Goal: Task Accomplishment & Management: Use online tool/utility

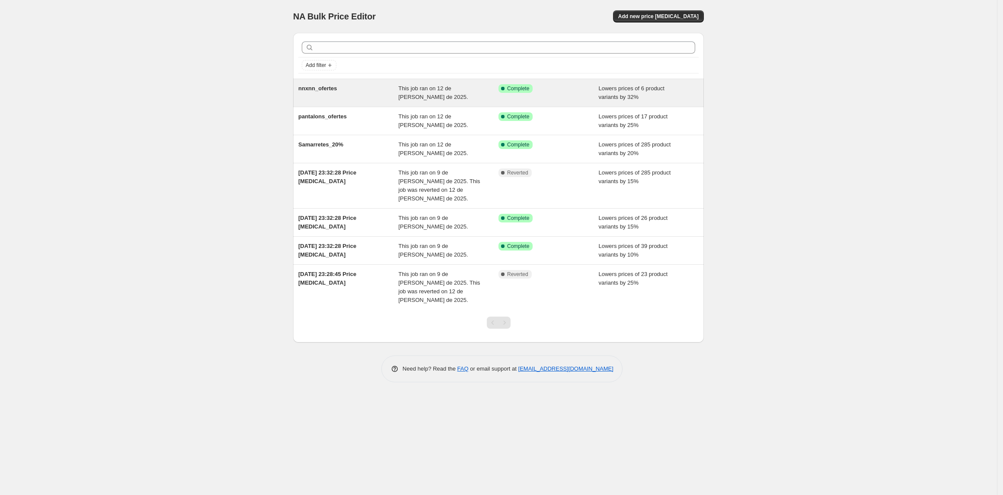
click at [417, 83] on div "nnxnn_ofertes This job ran on 12 de julio de 2025. Success Complete Complete Lo…" at bounding box center [498, 93] width 411 height 28
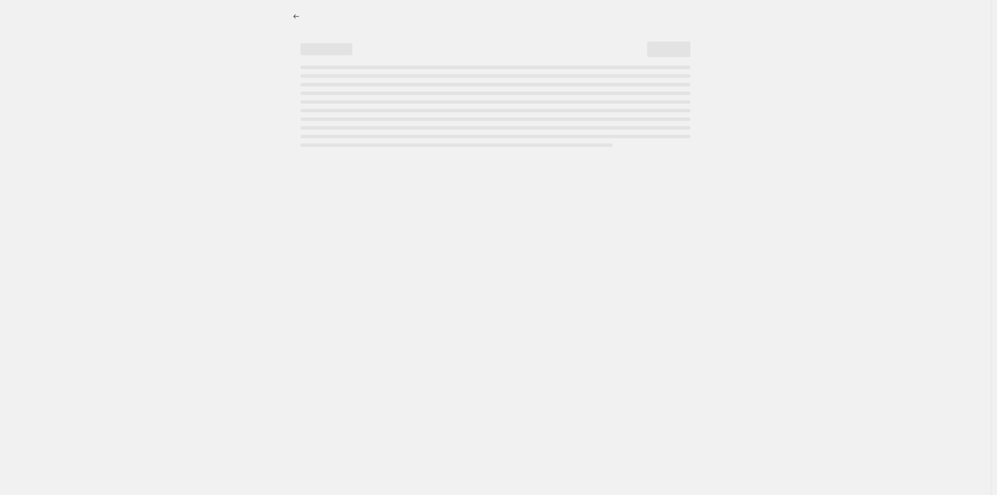
select select "percentage"
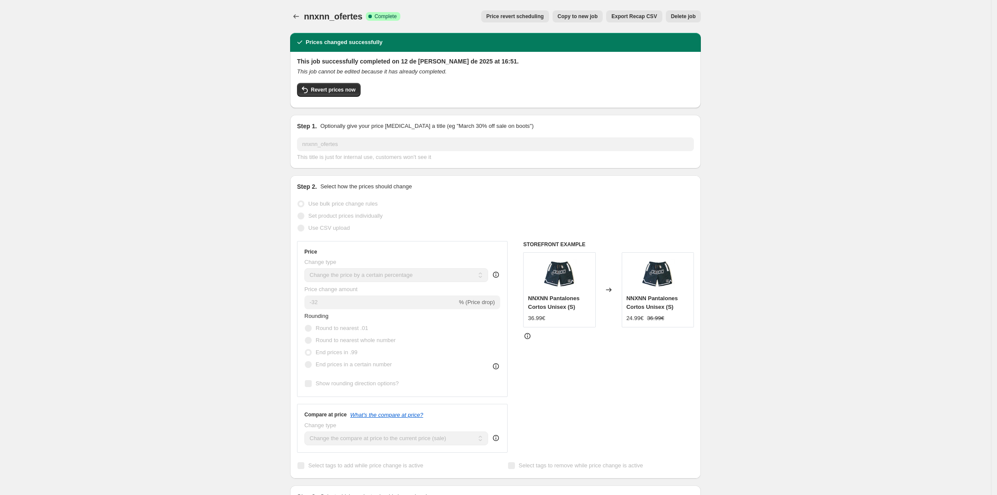
click at [576, 17] on span "Copy to new job" at bounding box center [578, 16] width 40 height 7
select select "percentage"
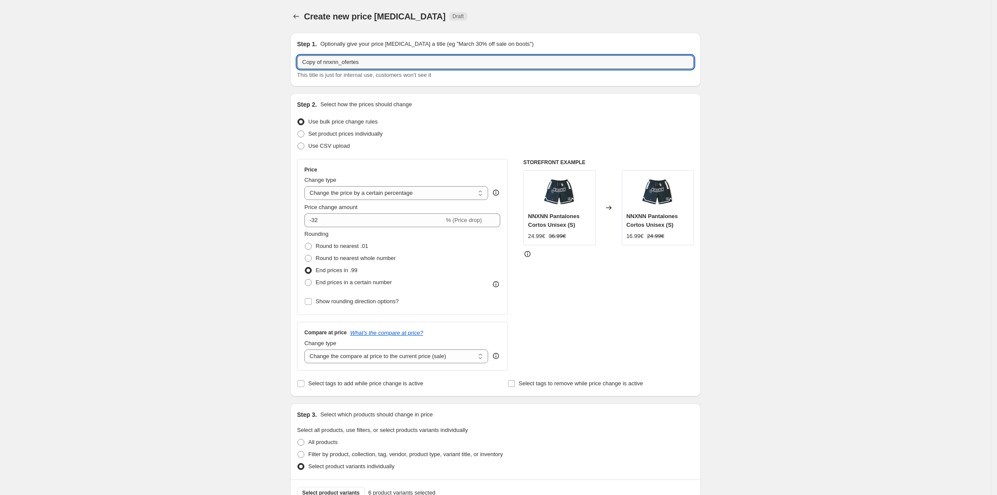
drag, startPoint x: 328, startPoint y: 61, endPoint x: 279, endPoint y: 57, distance: 48.9
click at [279, 57] on div "Create new price change job. This page is ready Create new price change job Dra…" at bounding box center [495, 469] width 991 height 939
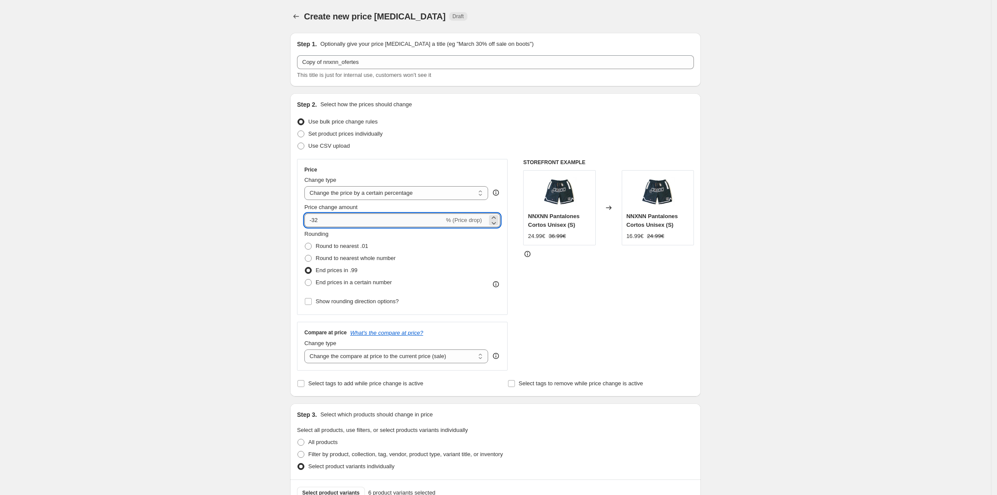
click at [329, 222] on input "-32" at bounding box center [374, 220] width 140 height 14
click at [602, 284] on div "STOREFRONT EXAMPLE NNXNN Pantalones Cortos Unisex (S) 24.99€ 36.99€ Changed to …" at bounding box center [608, 265] width 171 height 212
click at [210, 211] on div "Create new price change job. This page is ready Create new price change job Dra…" at bounding box center [495, 469] width 991 height 939
click at [354, 218] on input "-36" at bounding box center [374, 220] width 140 height 14
type input "-3"
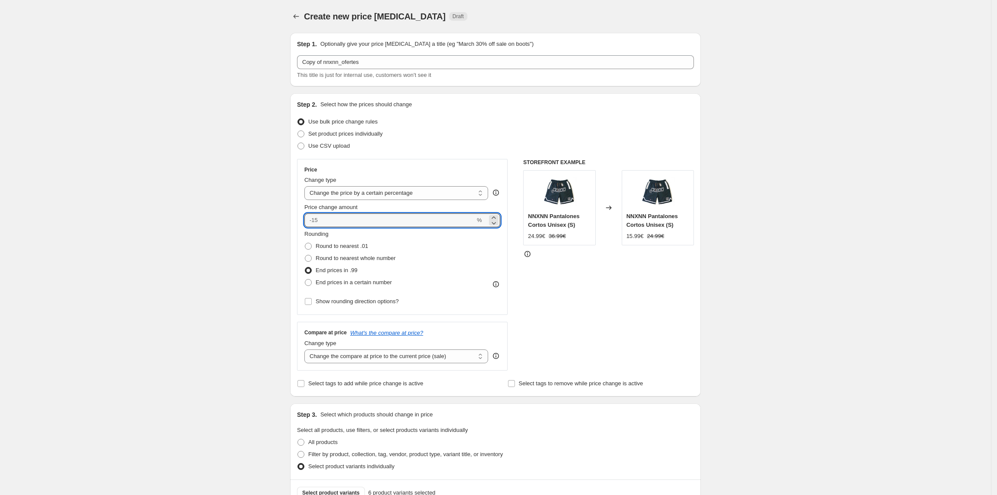
type input "0"
click at [246, 205] on div "Create new price change job. This page is ready Create new price change job Dra…" at bounding box center [495, 469] width 991 height 939
click at [296, 13] on icon "Price change jobs" at bounding box center [296, 16] width 9 height 9
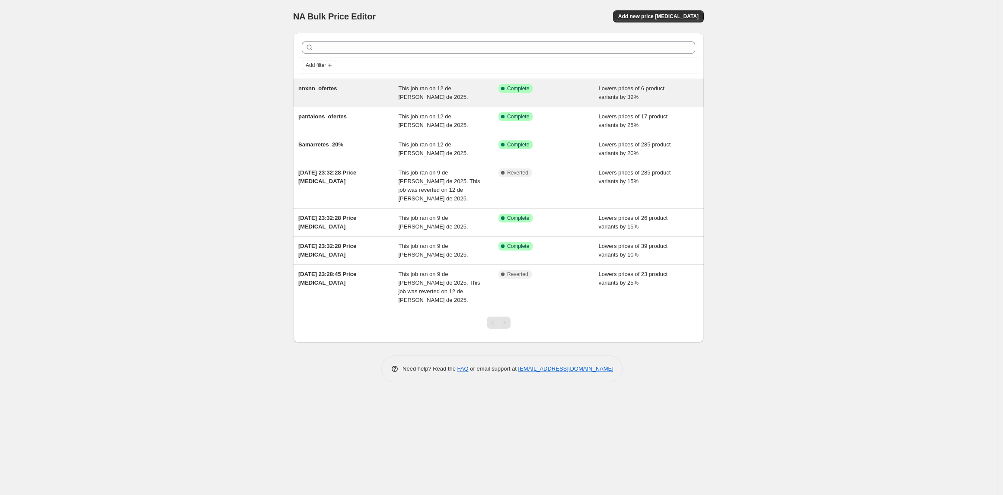
click at [557, 92] on div "Success Complete Complete" at bounding box center [541, 88] width 87 height 9
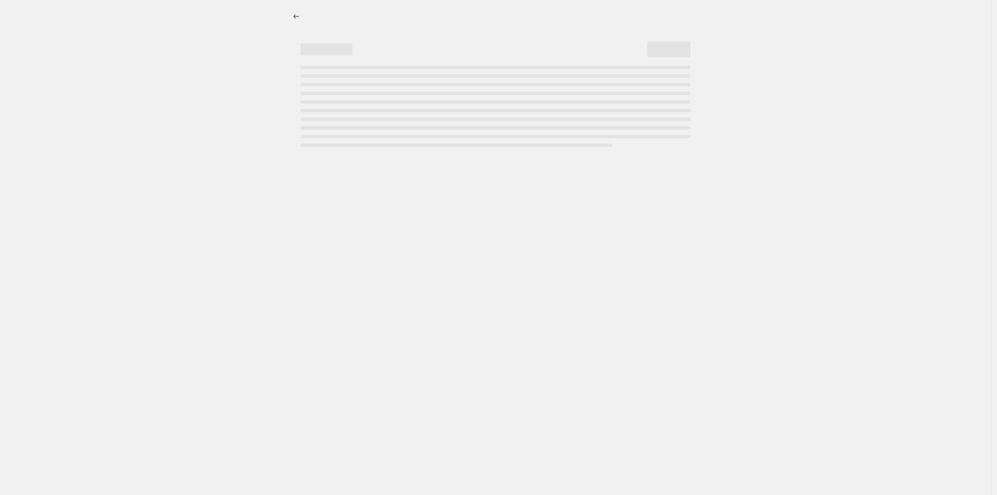
select select "percentage"
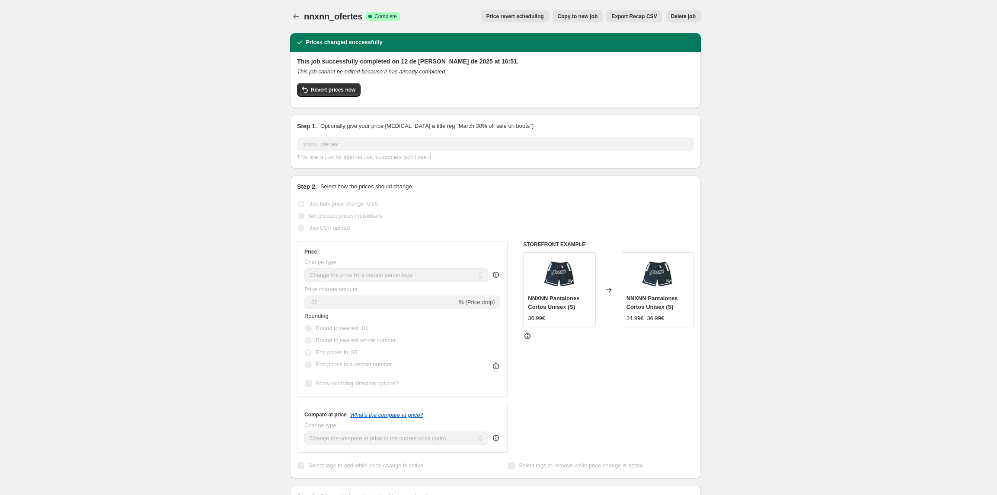
click at [678, 21] on button "Delete job" at bounding box center [683, 16] width 35 height 12
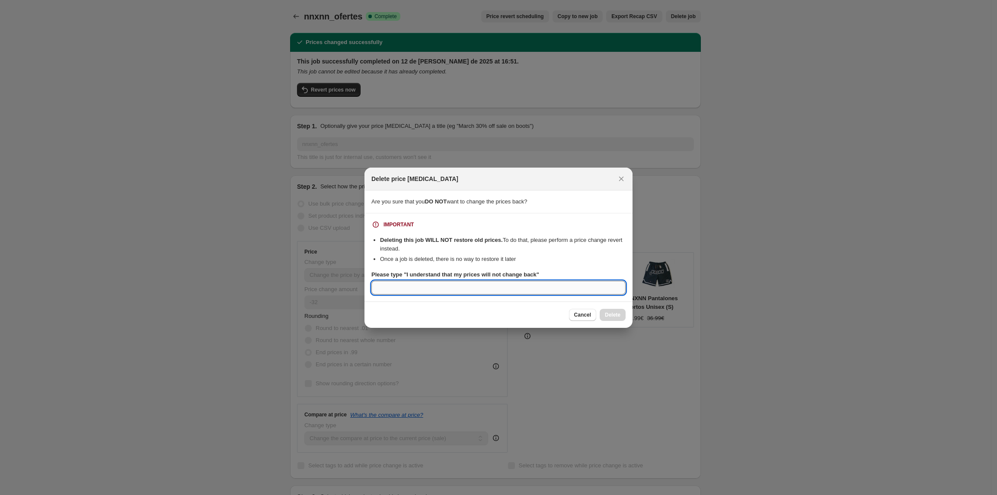
click at [466, 281] on input "Please type "I understand that my prices will not change back"" at bounding box center [498, 288] width 254 height 14
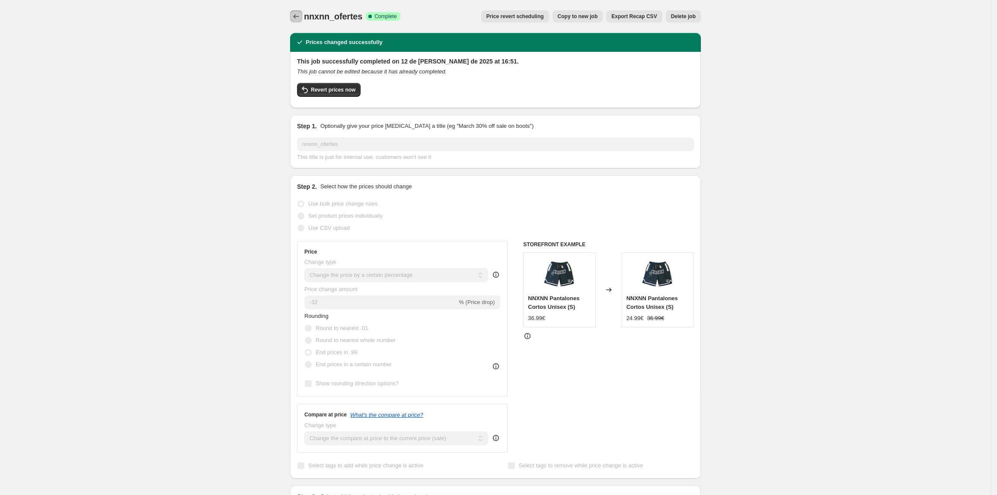
click at [298, 15] on icon "Price change jobs" at bounding box center [296, 16] width 9 height 9
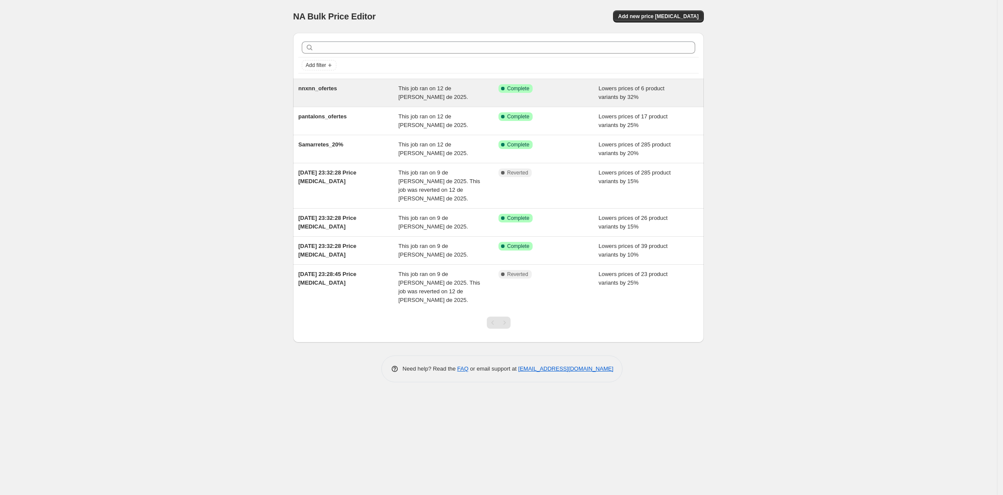
click at [605, 90] on span "Lowers prices of 6 product variants by 32%" at bounding box center [632, 92] width 66 height 15
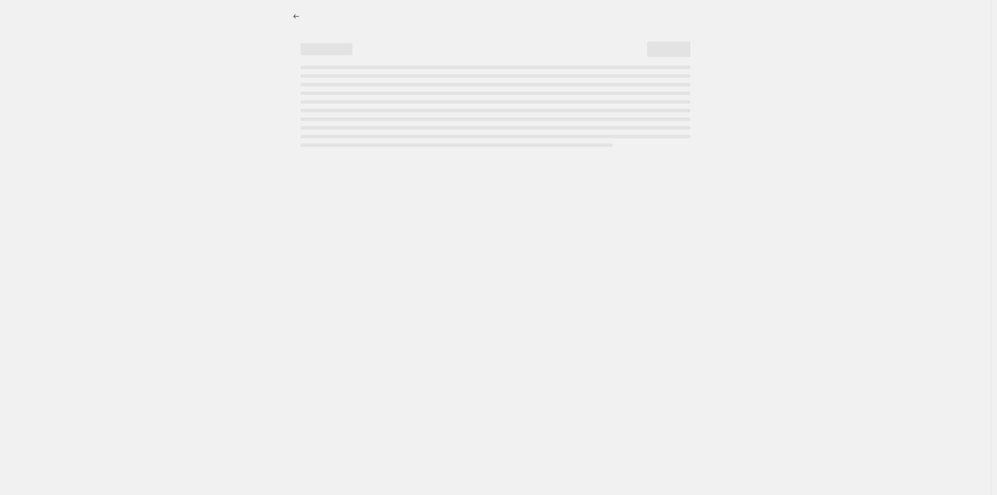
select select "percentage"
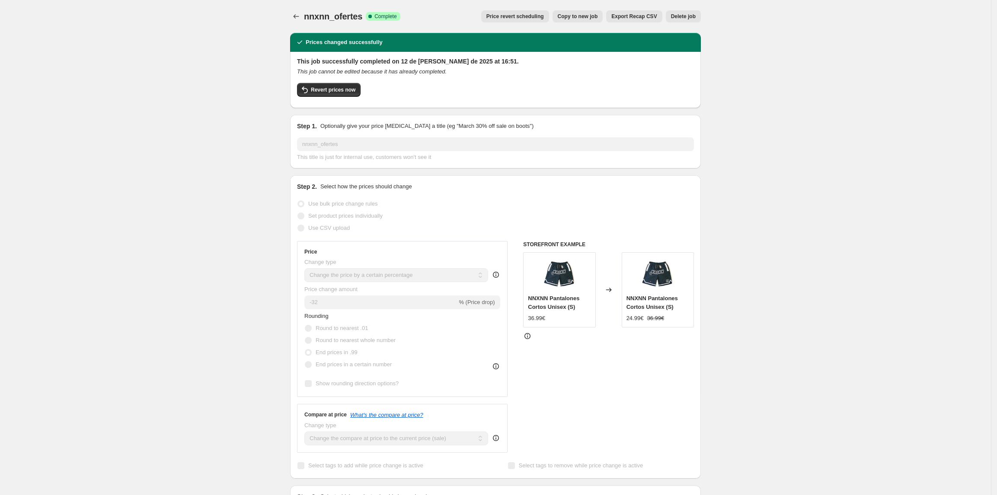
click at [542, 18] on span "Price revert scheduling" at bounding box center [514, 16] width 57 height 7
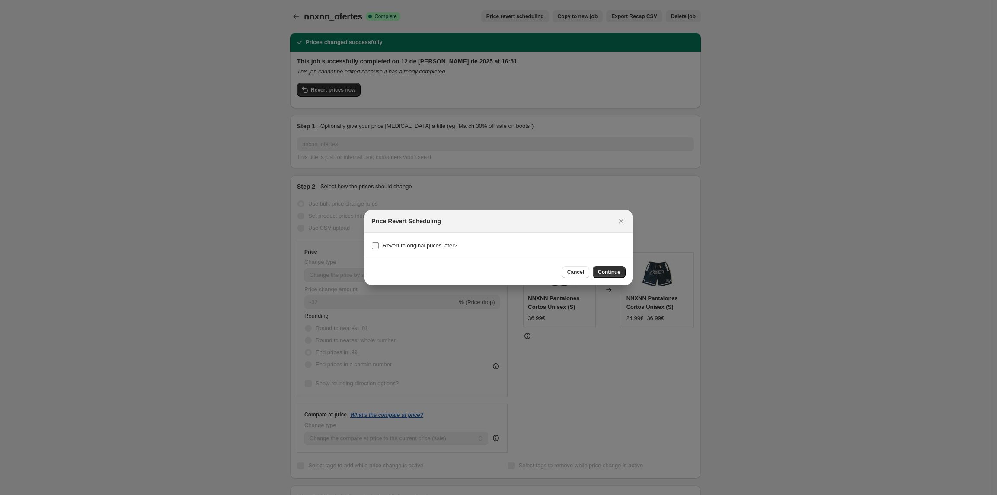
click at [435, 244] on span "Revert to original prices later?" at bounding box center [419, 245] width 75 height 6
click at [379, 244] on input "Revert to original prices later?" at bounding box center [375, 245] width 7 height 7
checkbox input "true"
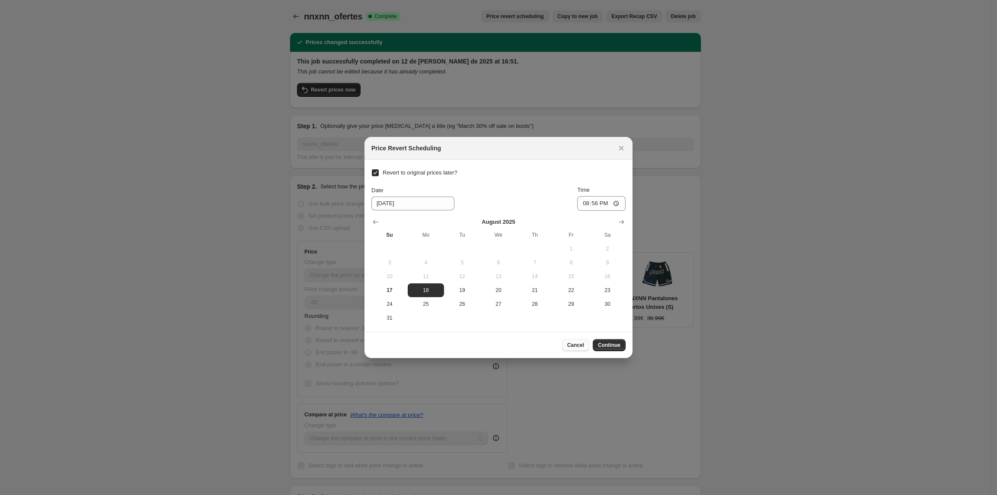
click at [576, 346] on span "Cancel" at bounding box center [575, 345] width 17 height 7
checkbox input "false"
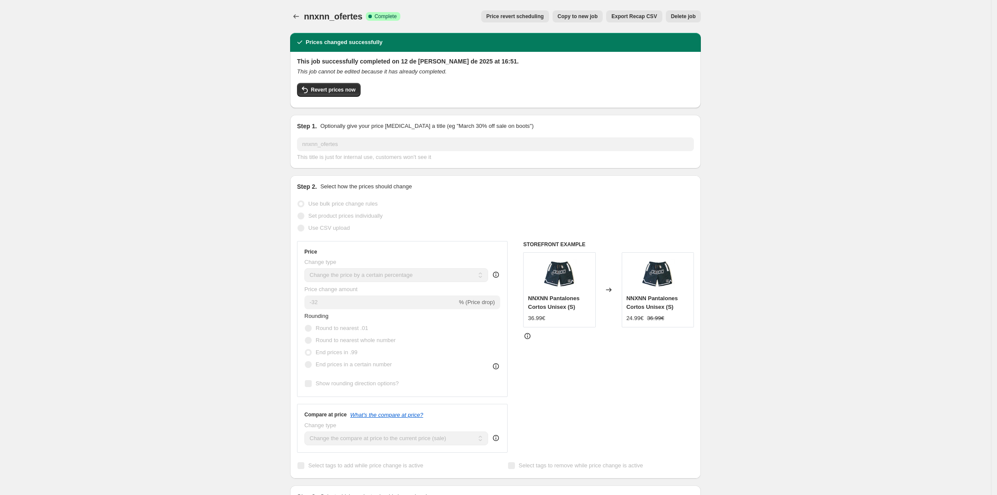
click at [511, 18] on span "Price revert scheduling" at bounding box center [514, 16] width 57 height 7
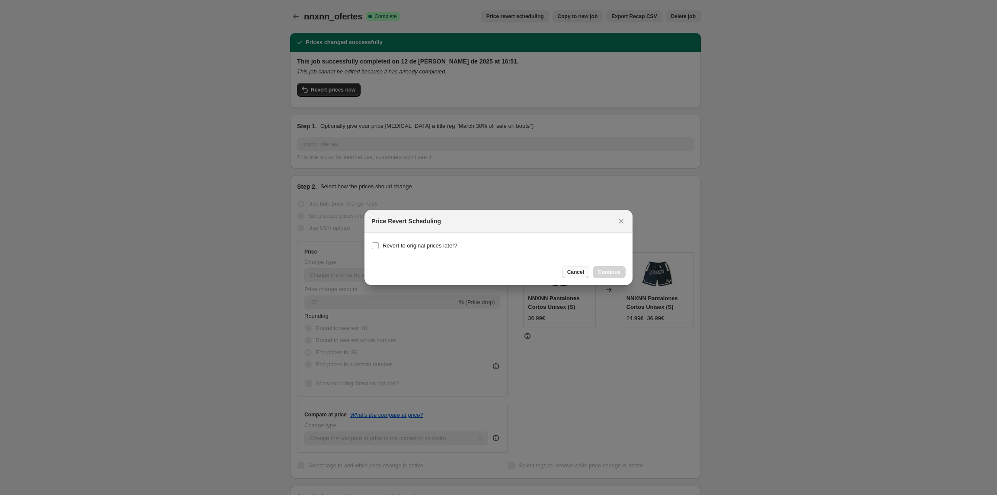
click at [589, 271] on button "Cancel" at bounding box center [575, 272] width 27 height 12
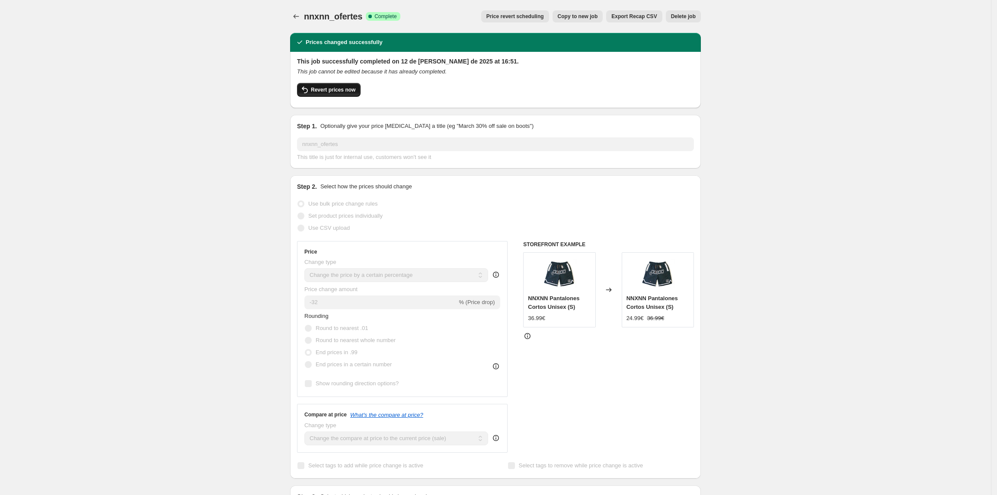
click at [303, 84] on button "Revert prices now" at bounding box center [329, 90] width 64 height 14
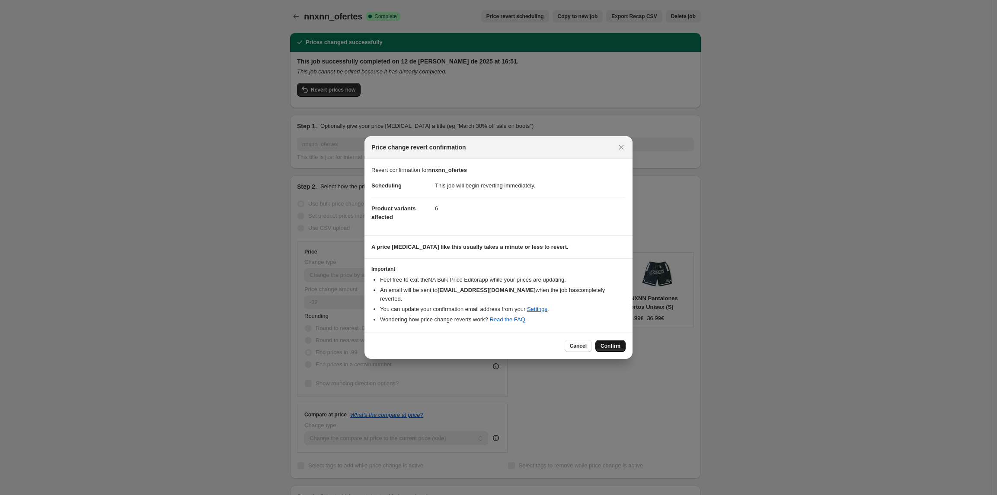
click at [602, 346] on button "Confirm" at bounding box center [610, 346] width 30 height 12
